Goal: Task Accomplishment & Management: Manage account settings

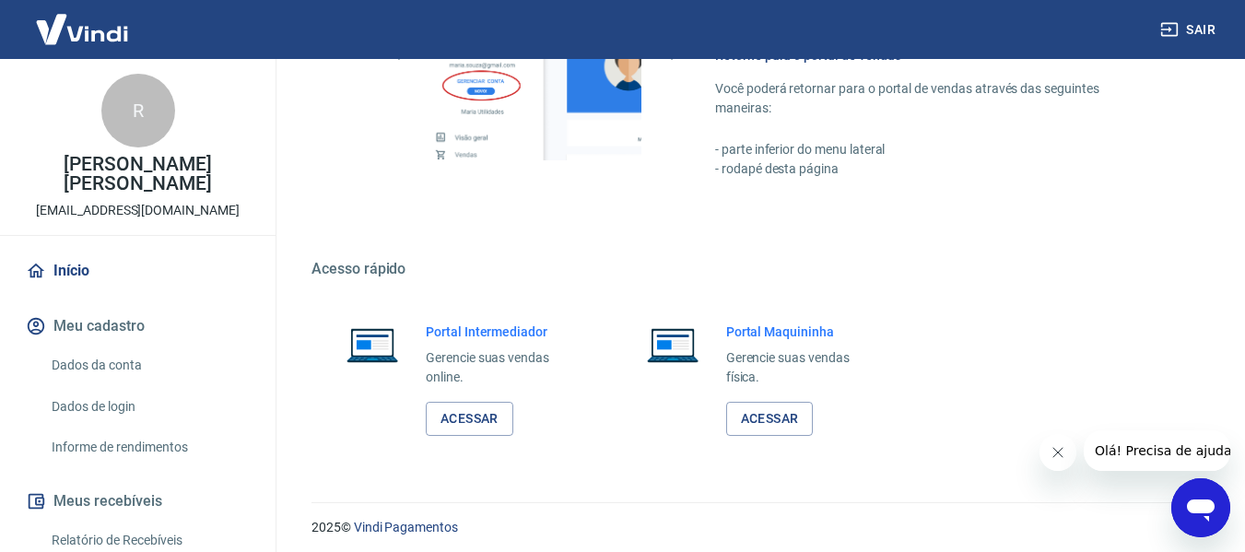
scroll to position [960, 0]
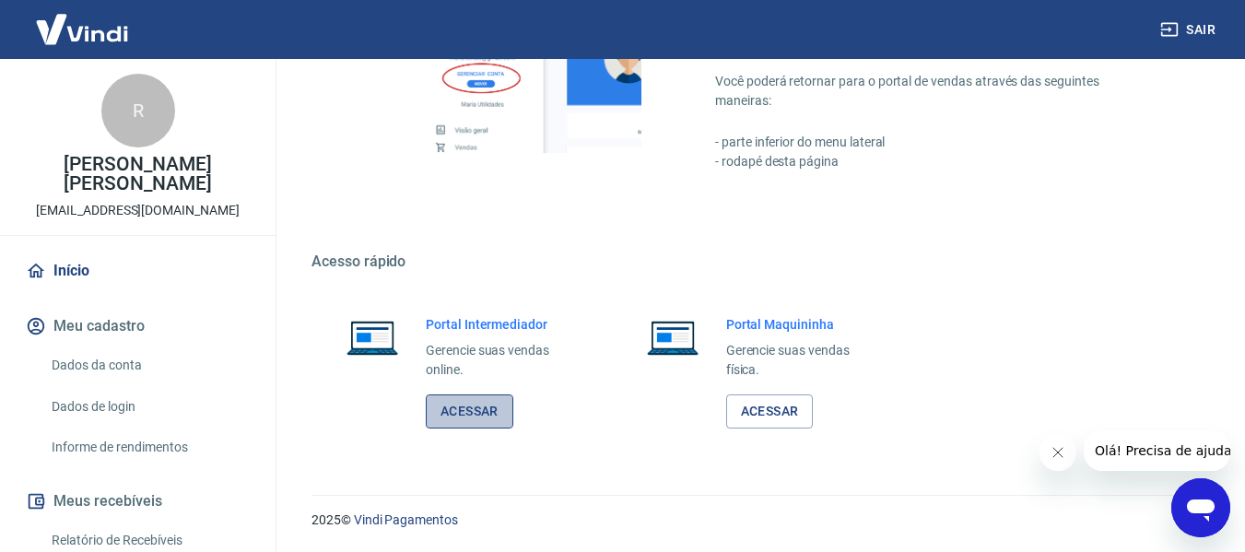
click at [465, 413] on link "Acessar" at bounding box center [470, 411] width 88 height 34
